Goal: Information Seeking & Learning: Learn about a topic

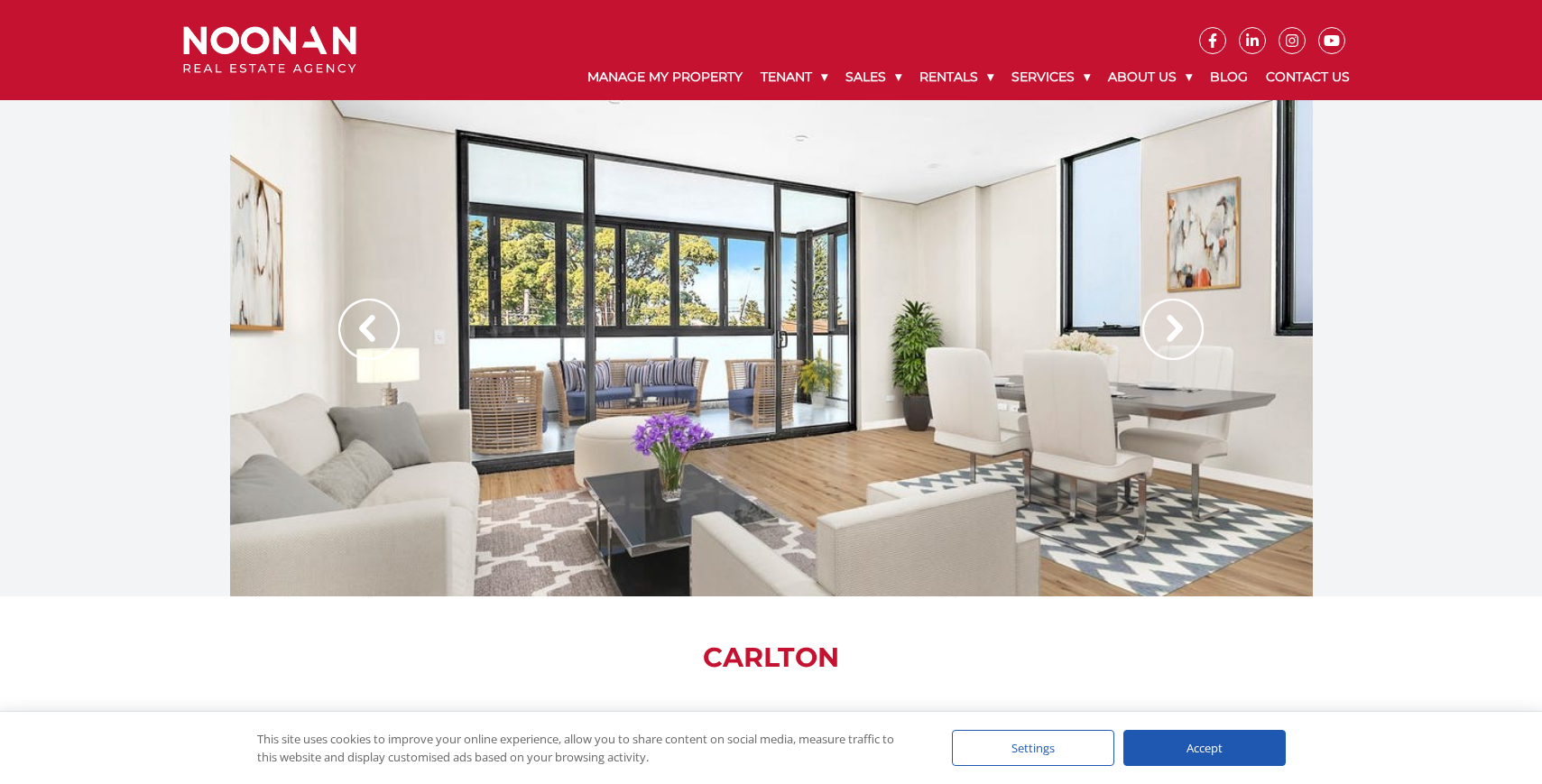
click at [1165, 332] on img at bounding box center [1173, 329] width 61 height 61
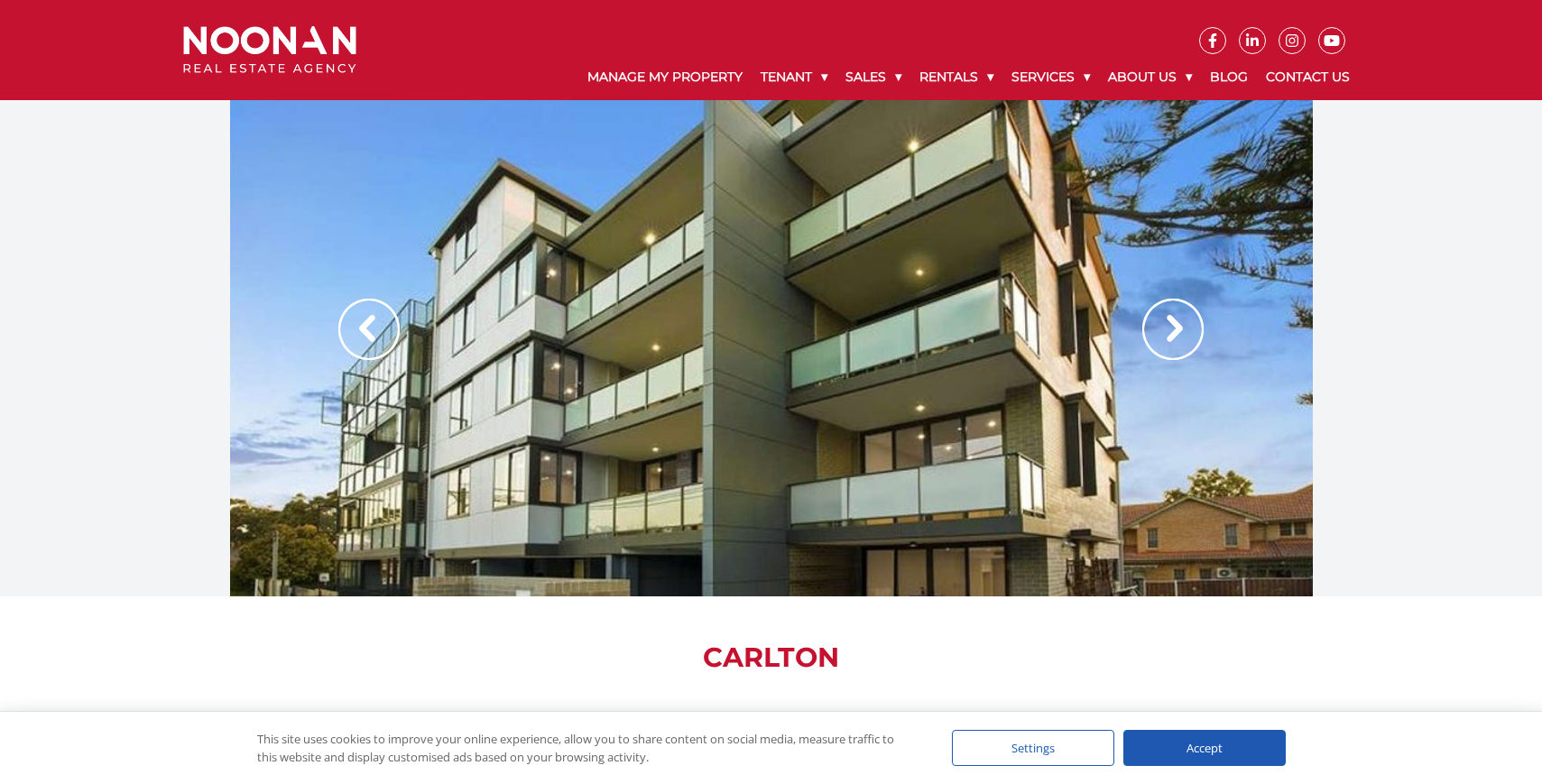
click at [1165, 332] on img at bounding box center [1173, 329] width 61 height 61
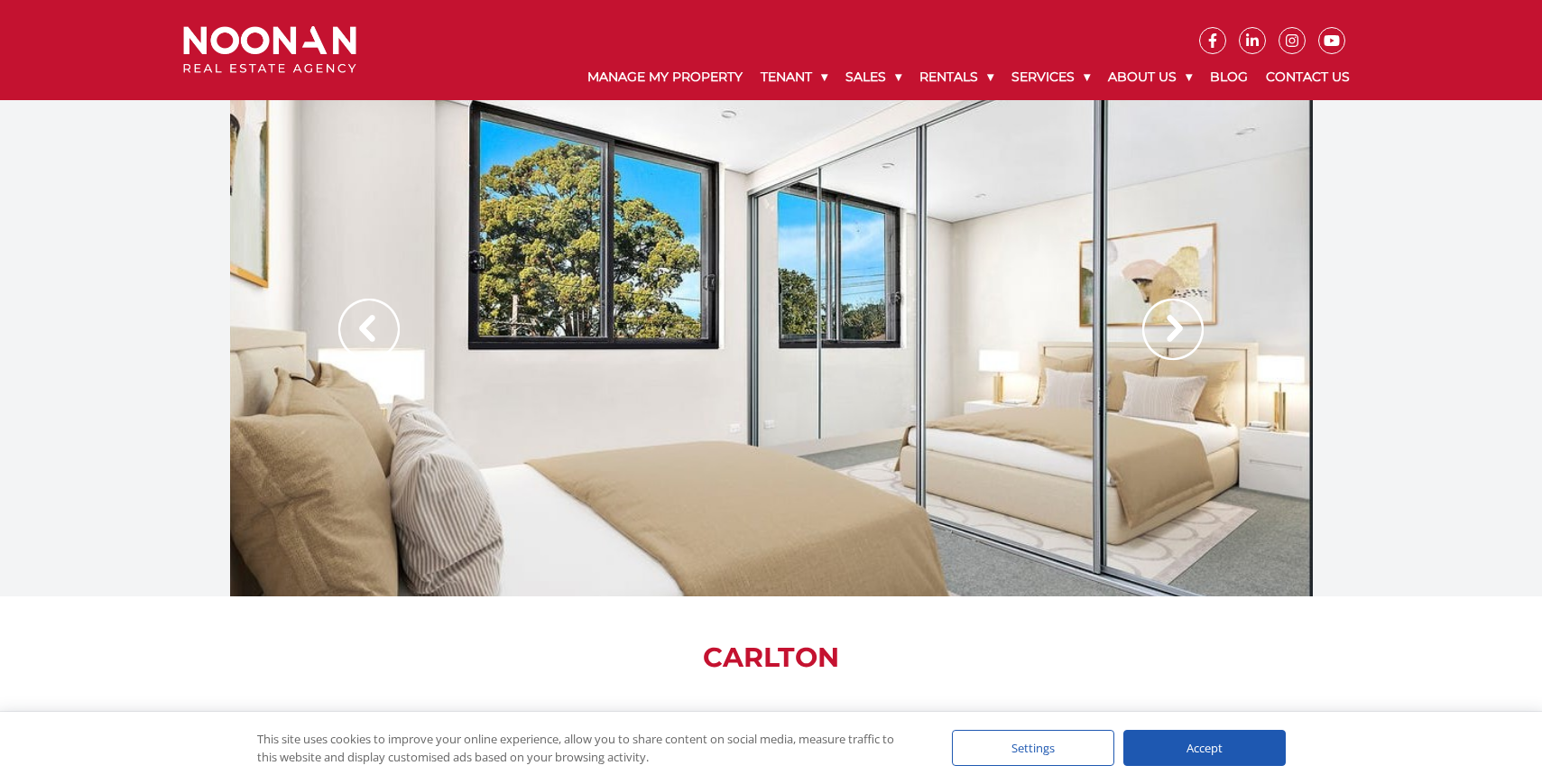
click at [1165, 332] on img at bounding box center [1173, 329] width 61 height 61
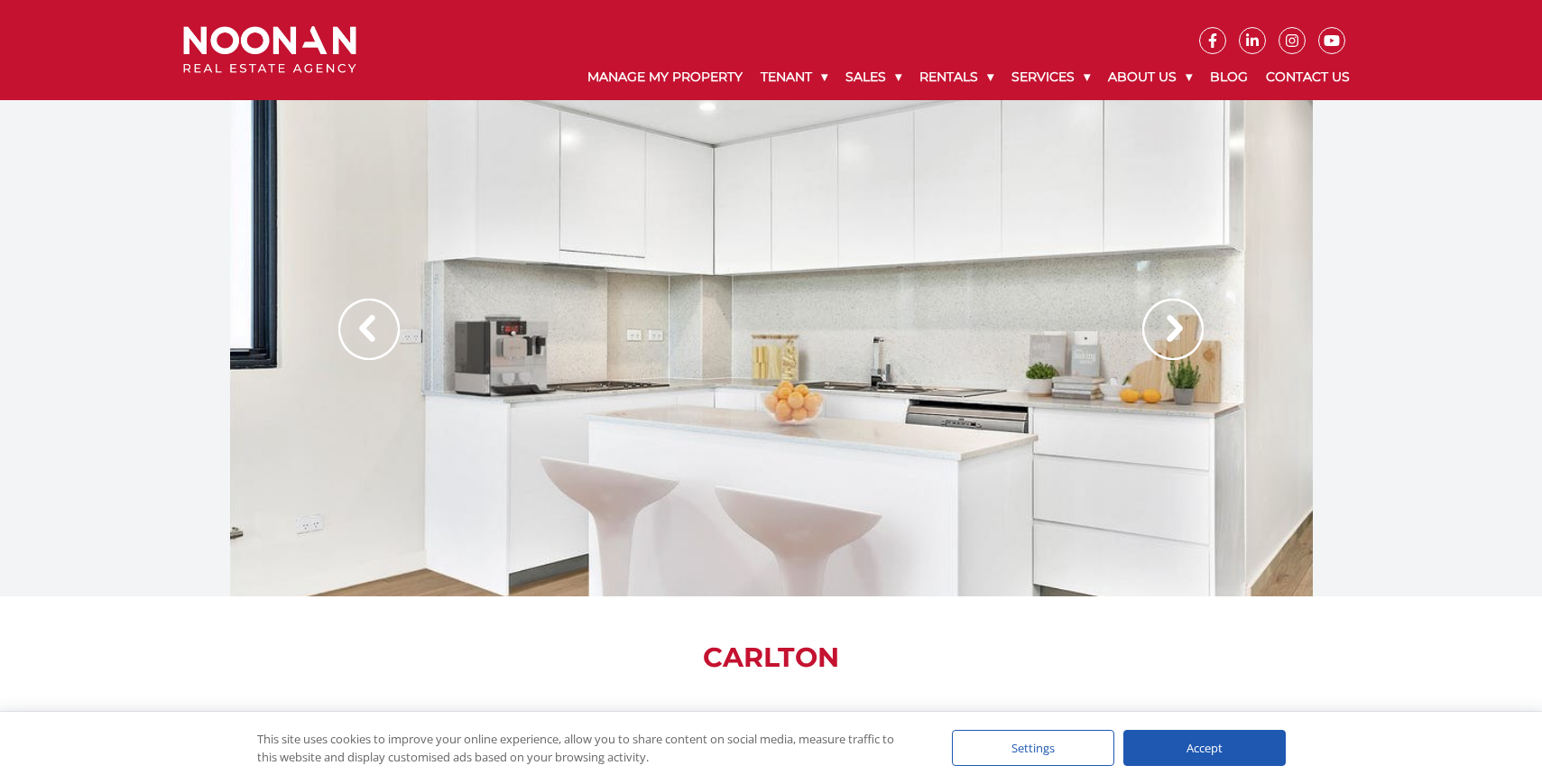
click at [1165, 332] on img at bounding box center [1173, 329] width 61 height 61
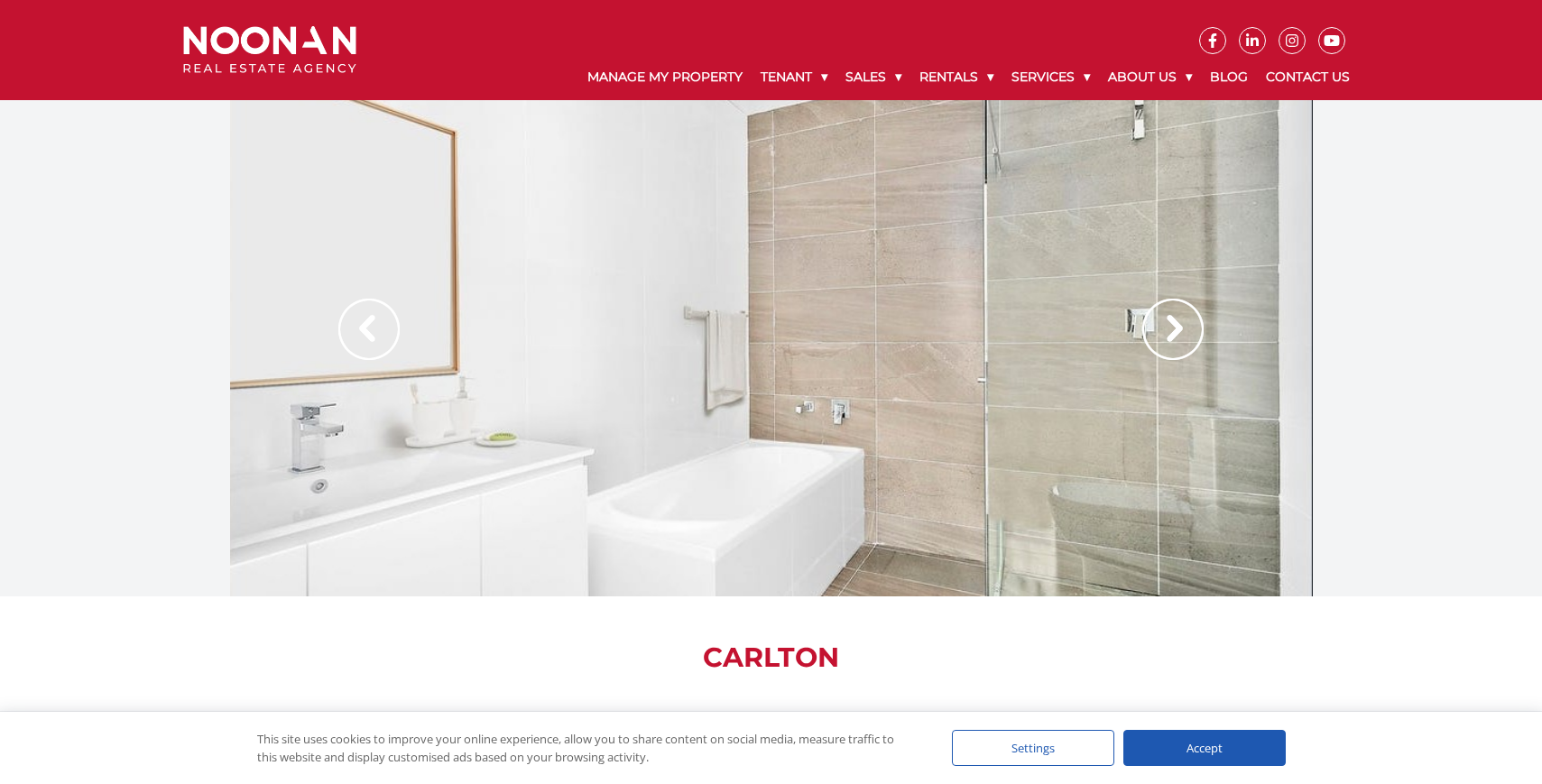
click at [1165, 332] on img at bounding box center [1173, 329] width 61 height 61
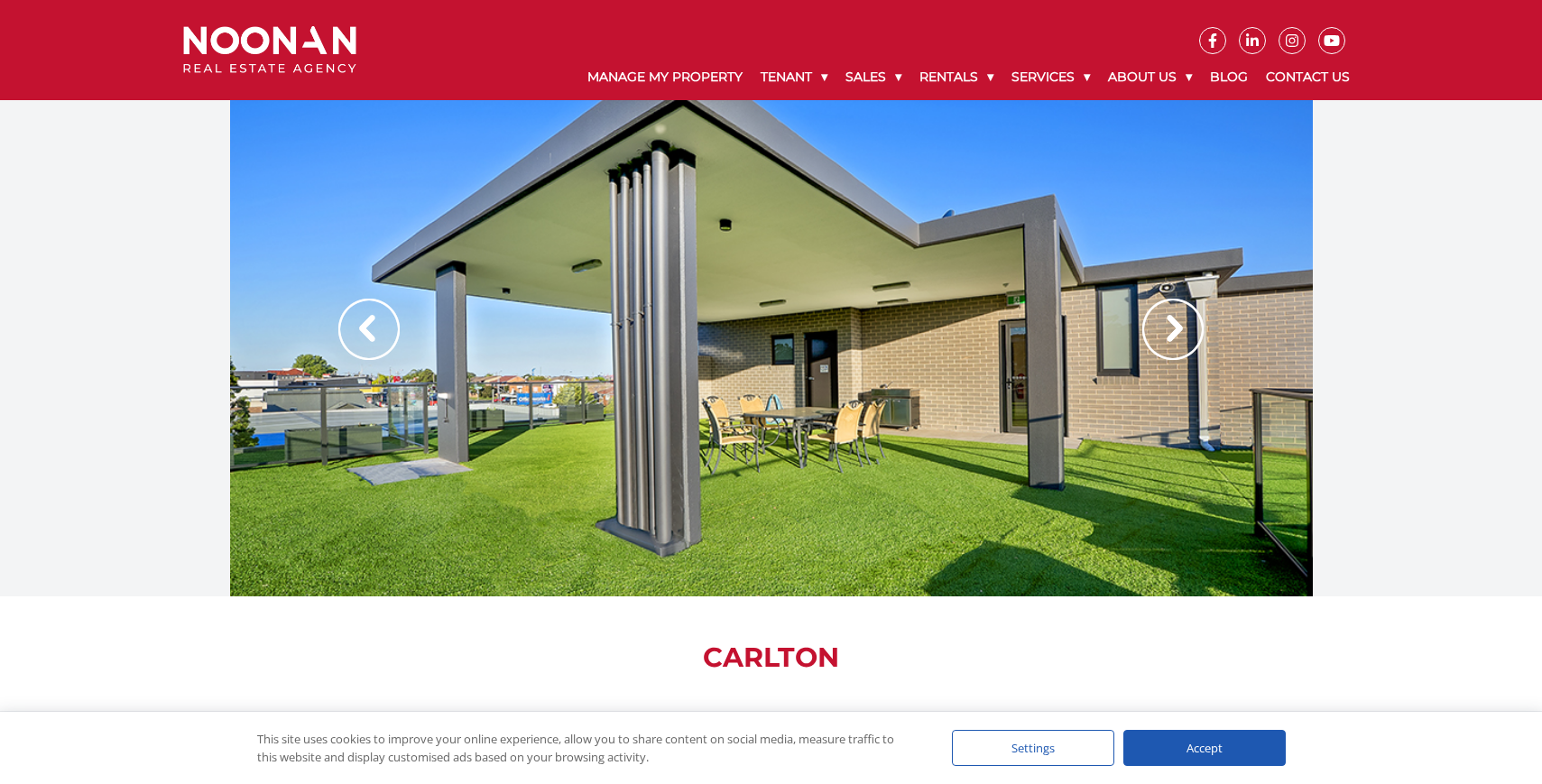
click at [1165, 332] on img at bounding box center [1173, 329] width 61 height 61
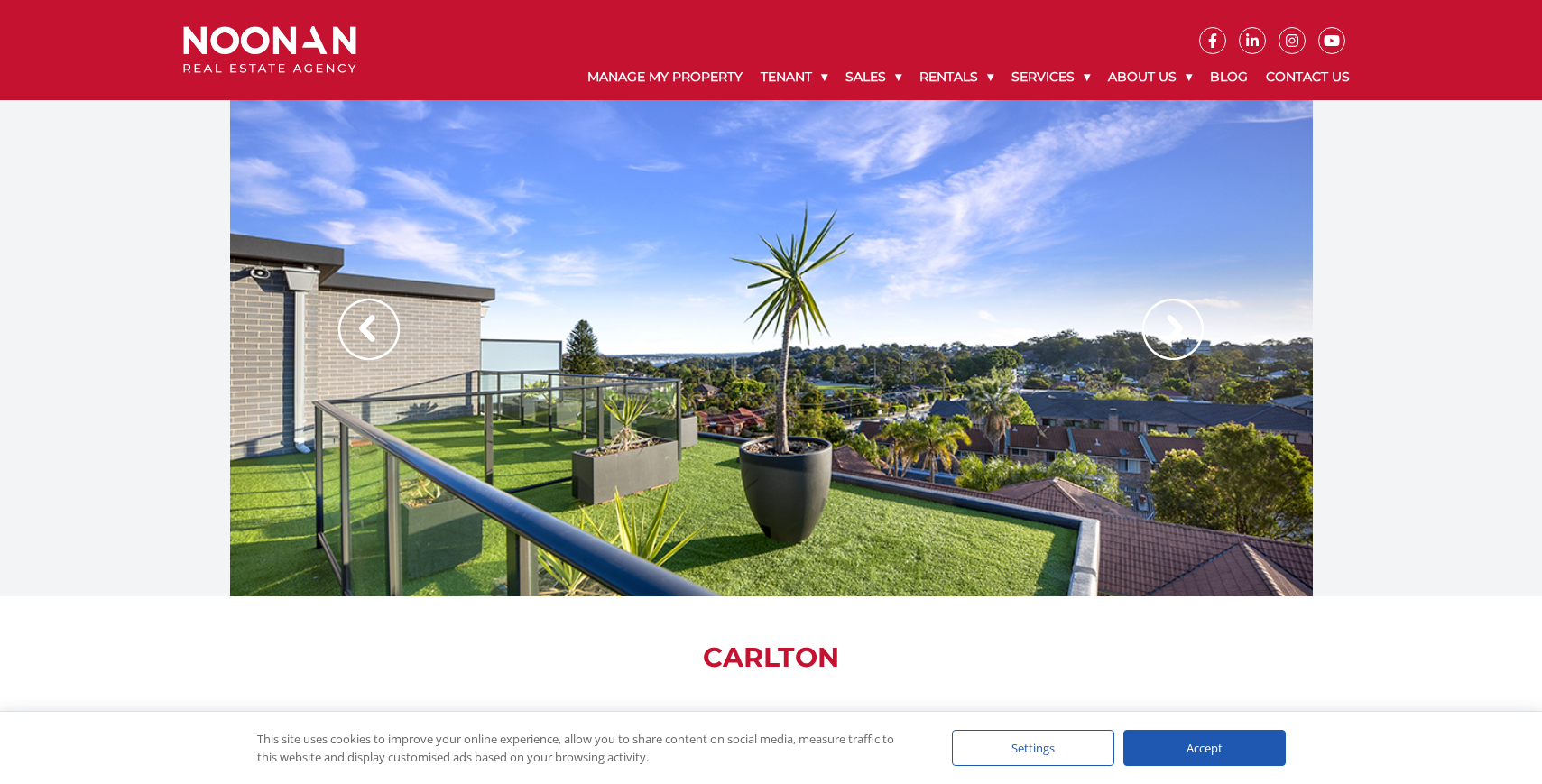
click at [1165, 332] on img at bounding box center [1173, 329] width 61 height 61
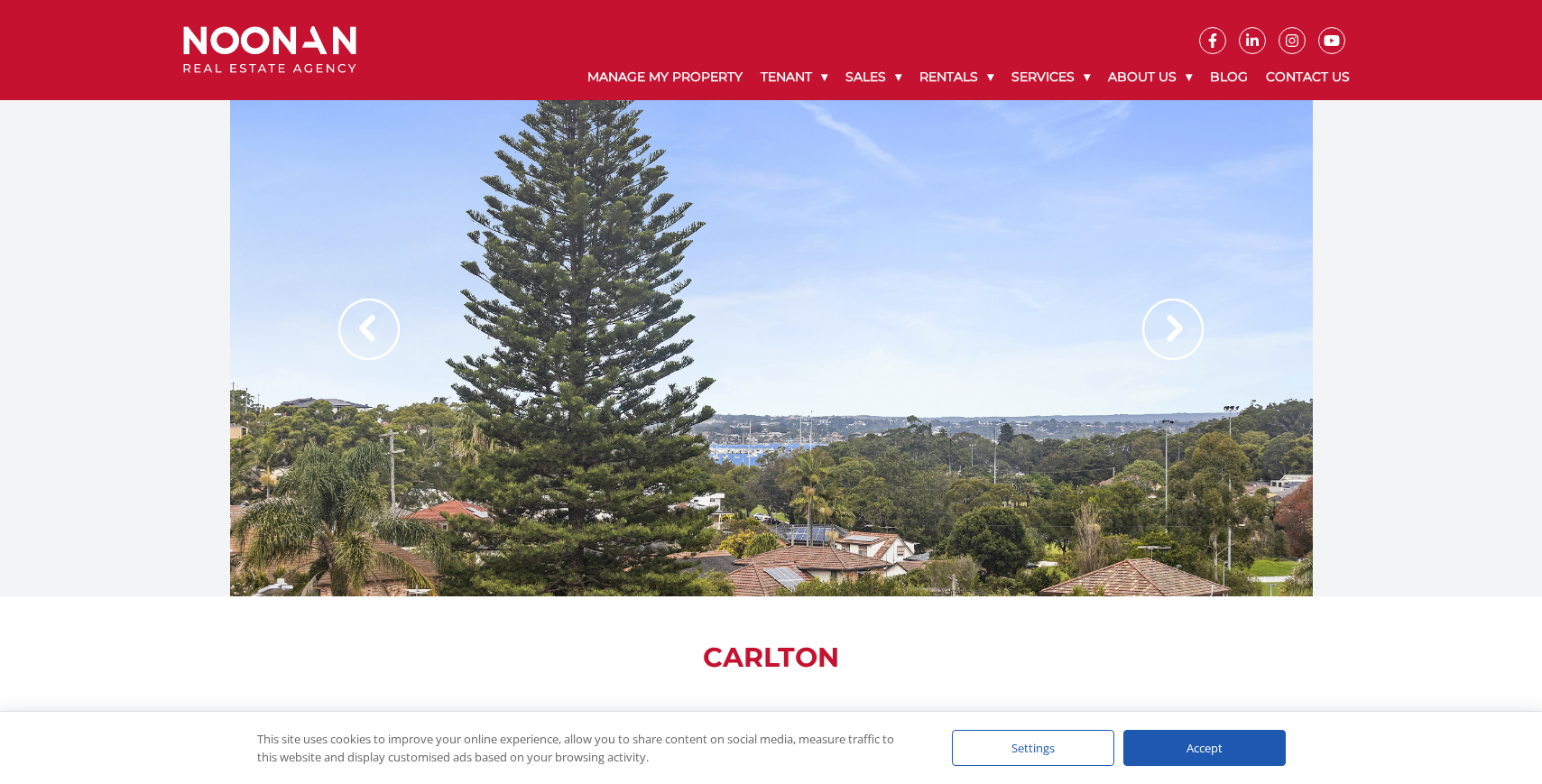
click at [1165, 332] on img at bounding box center [1173, 329] width 61 height 61
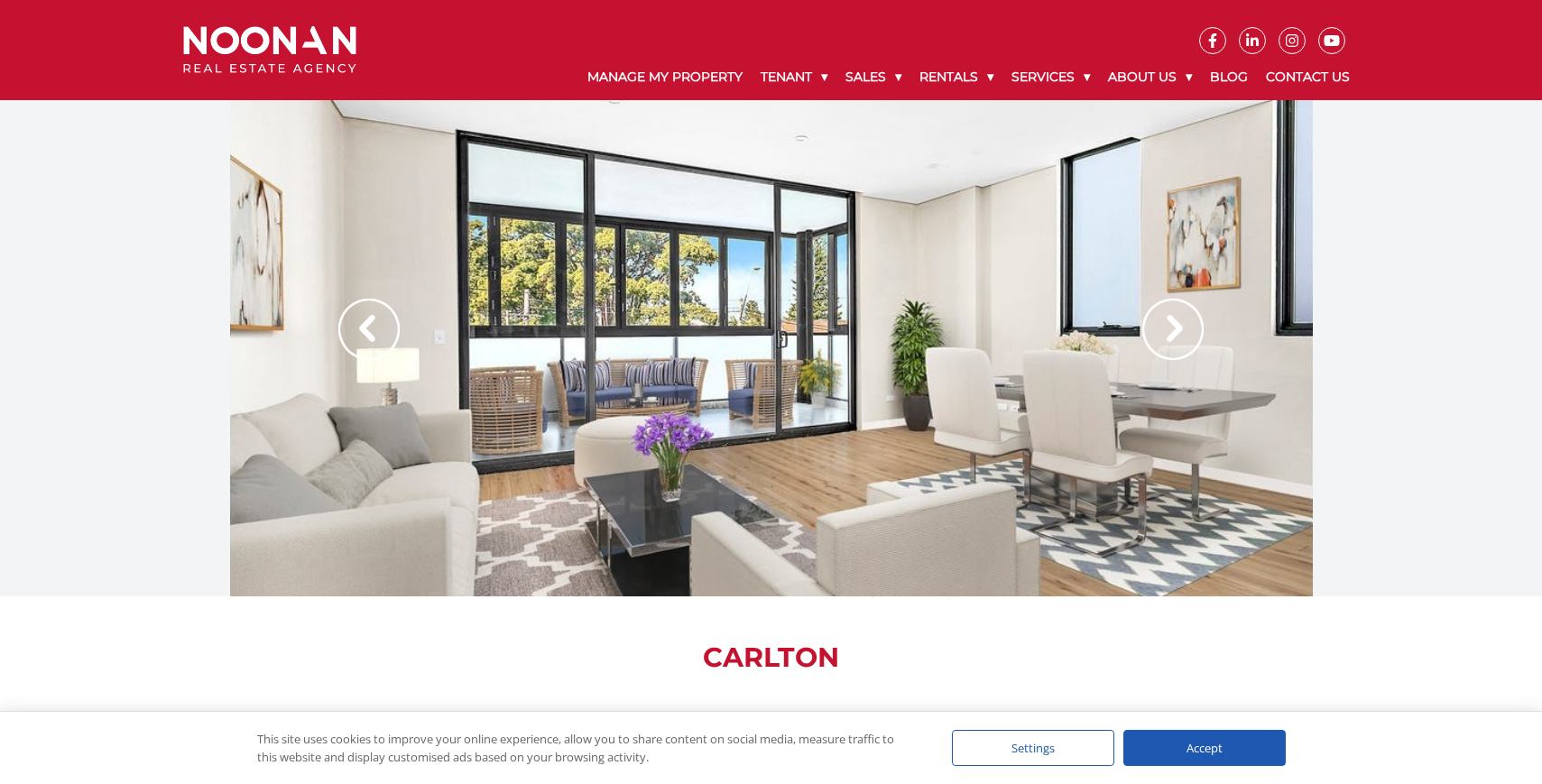
click at [1165, 332] on img at bounding box center [1173, 329] width 61 height 61
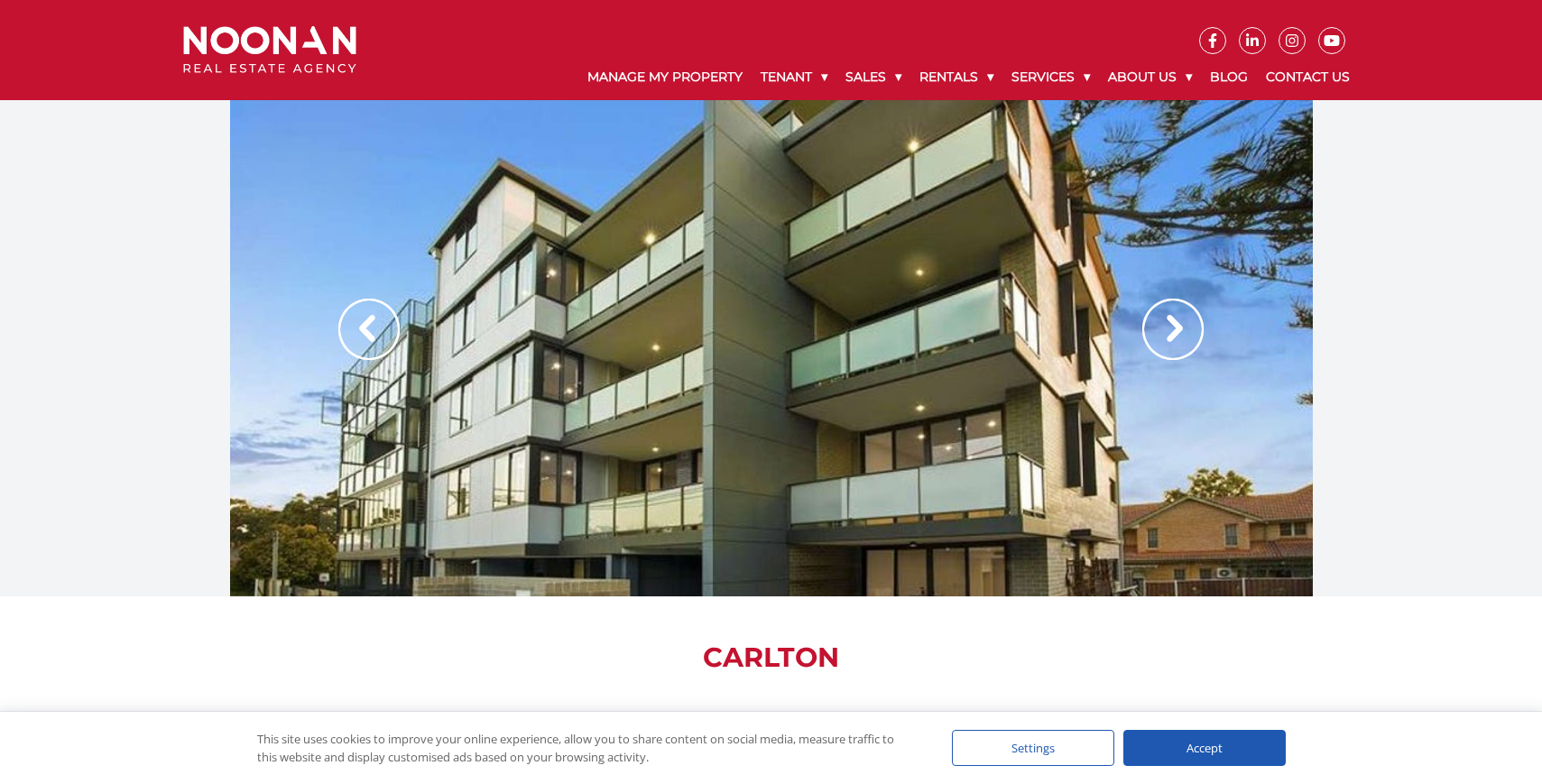
click at [1165, 332] on img at bounding box center [1173, 329] width 61 height 61
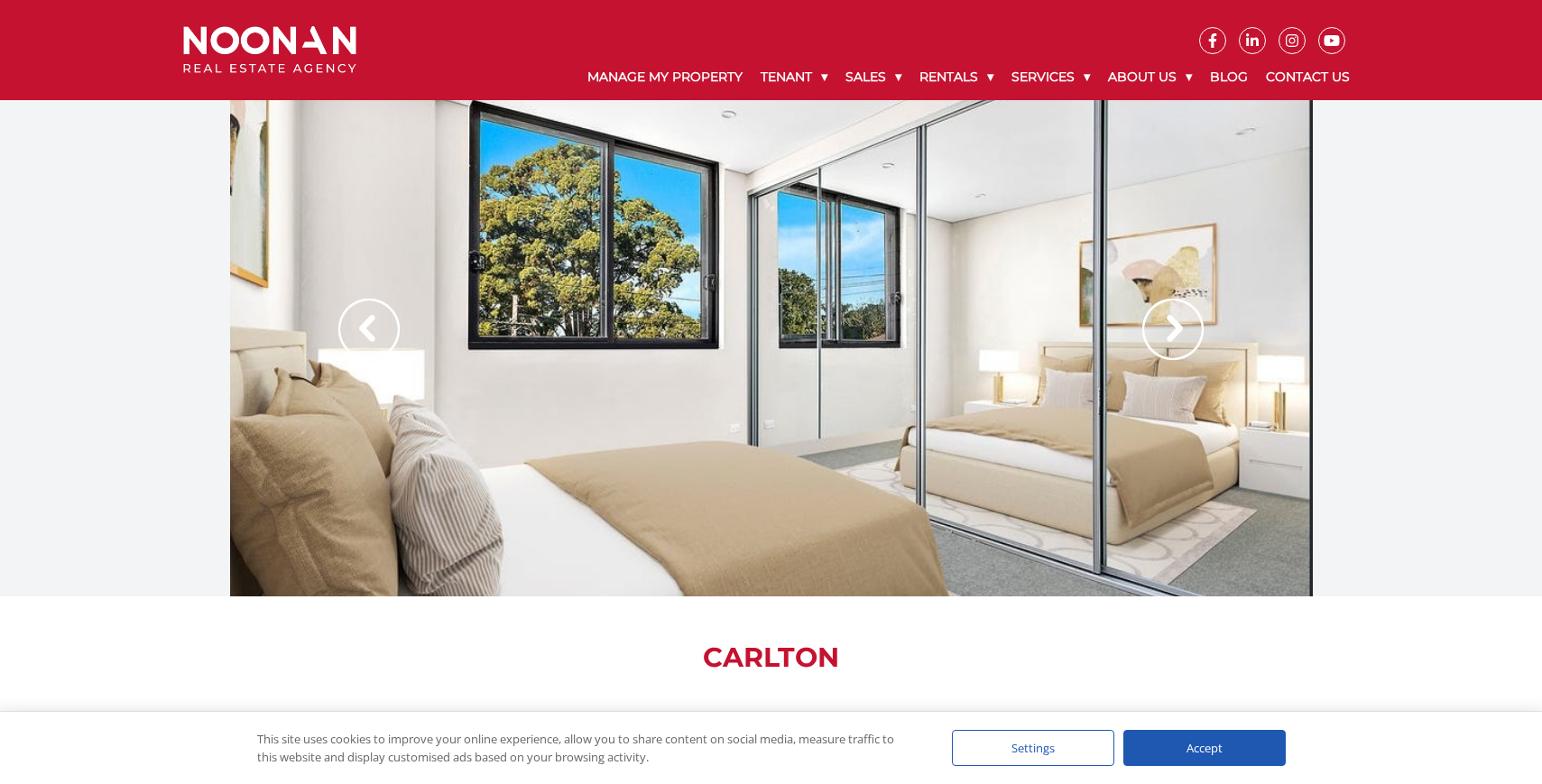
click at [1165, 332] on img at bounding box center [1173, 329] width 61 height 61
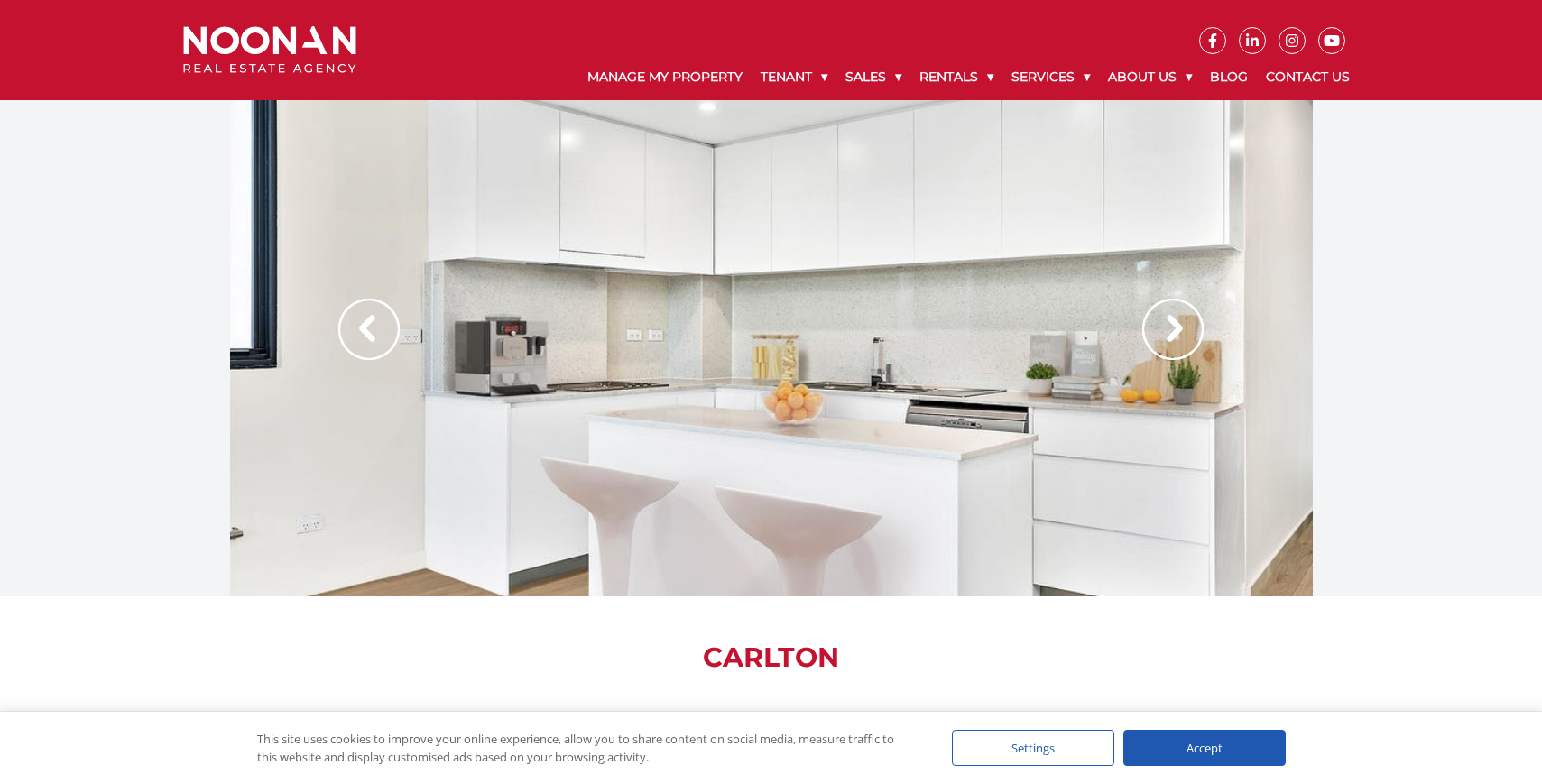
click at [1165, 332] on img at bounding box center [1173, 329] width 61 height 61
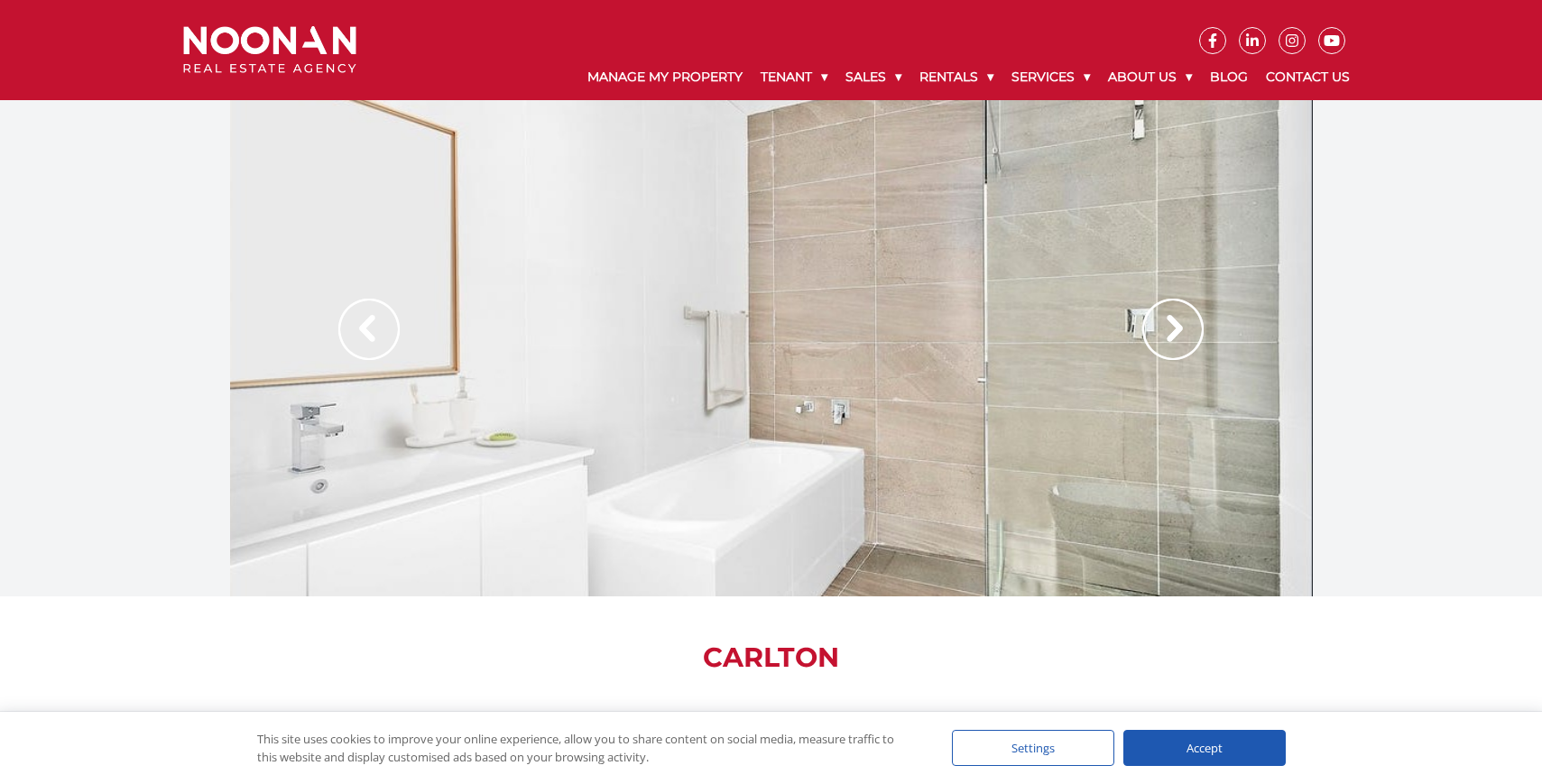
click at [1165, 332] on img at bounding box center [1173, 329] width 61 height 61
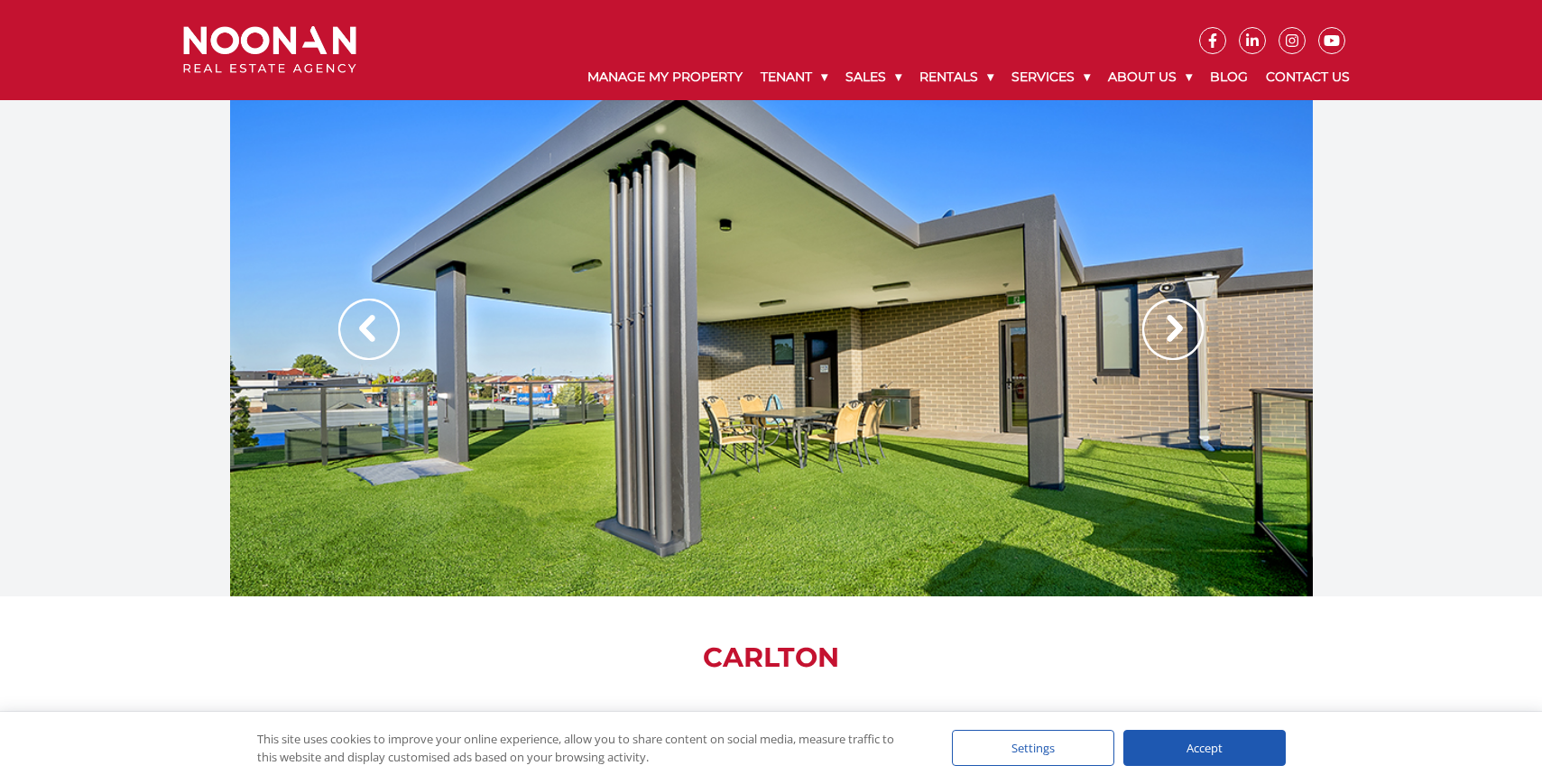
click at [1165, 332] on img at bounding box center [1173, 329] width 61 height 61
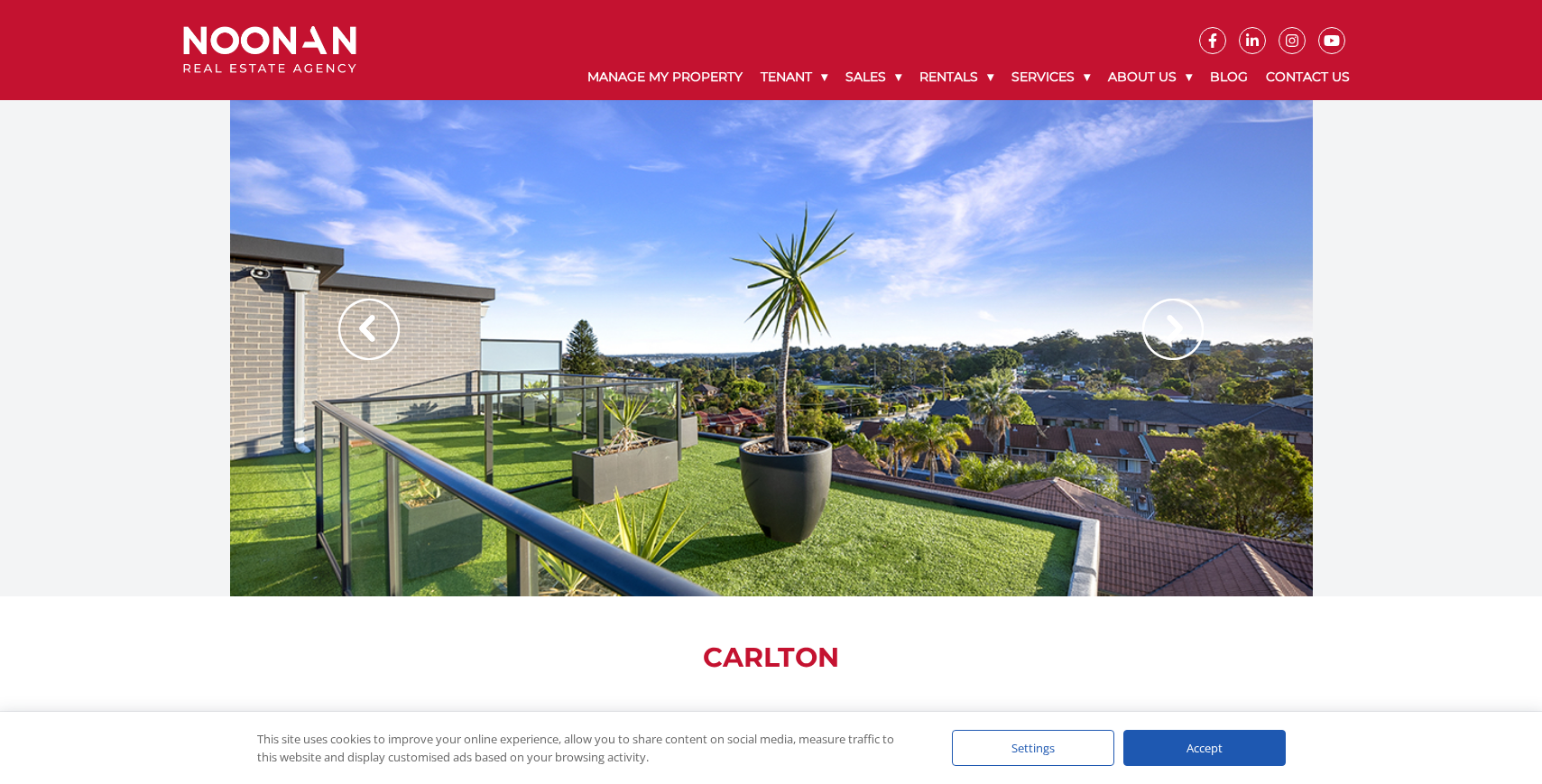
click at [1165, 332] on img at bounding box center [1173, 329] width 61 height 61
